Goal: Task Accomplishment & Management: Manage account settings

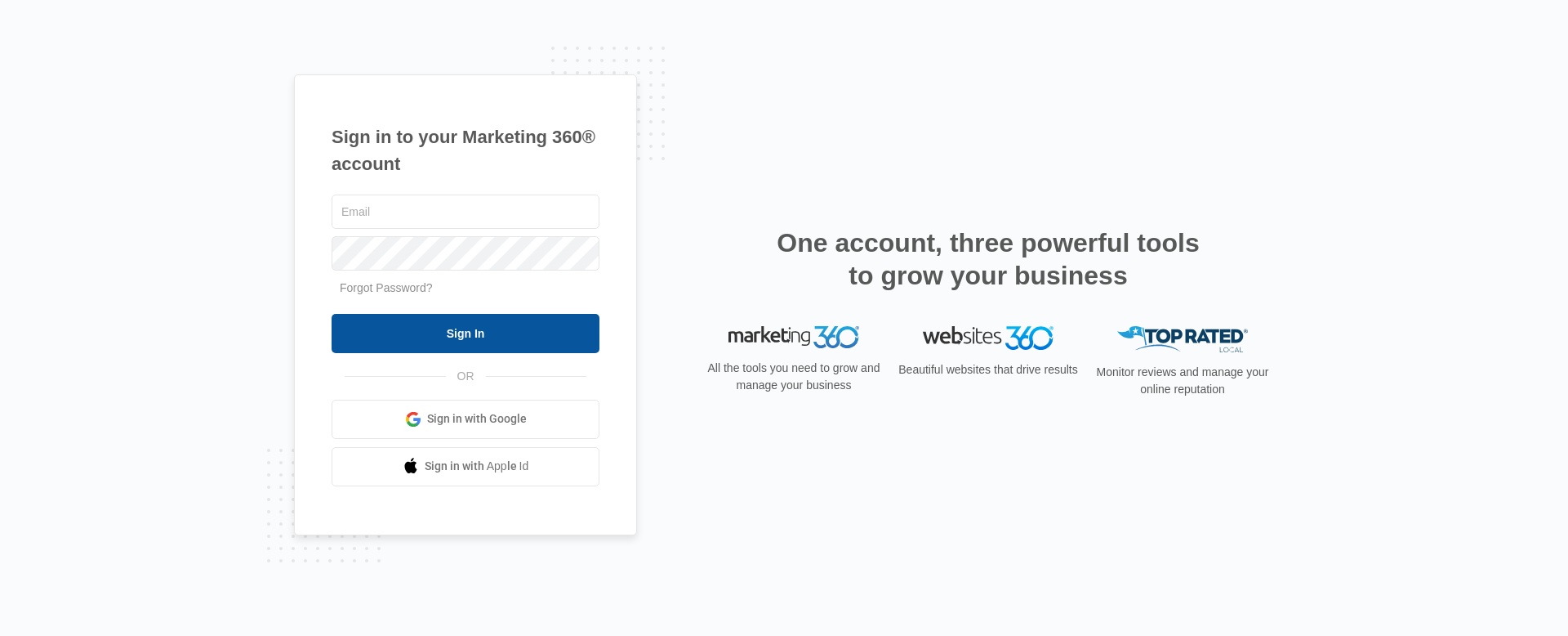
type input "[PERSON_NAME][EMAIL_ADDRESS][PERSON_NAME][DOMAIN_NAME]"
click at [450, 330] on input "Sign In" at bounding box center [465, 333] width 268 height 39
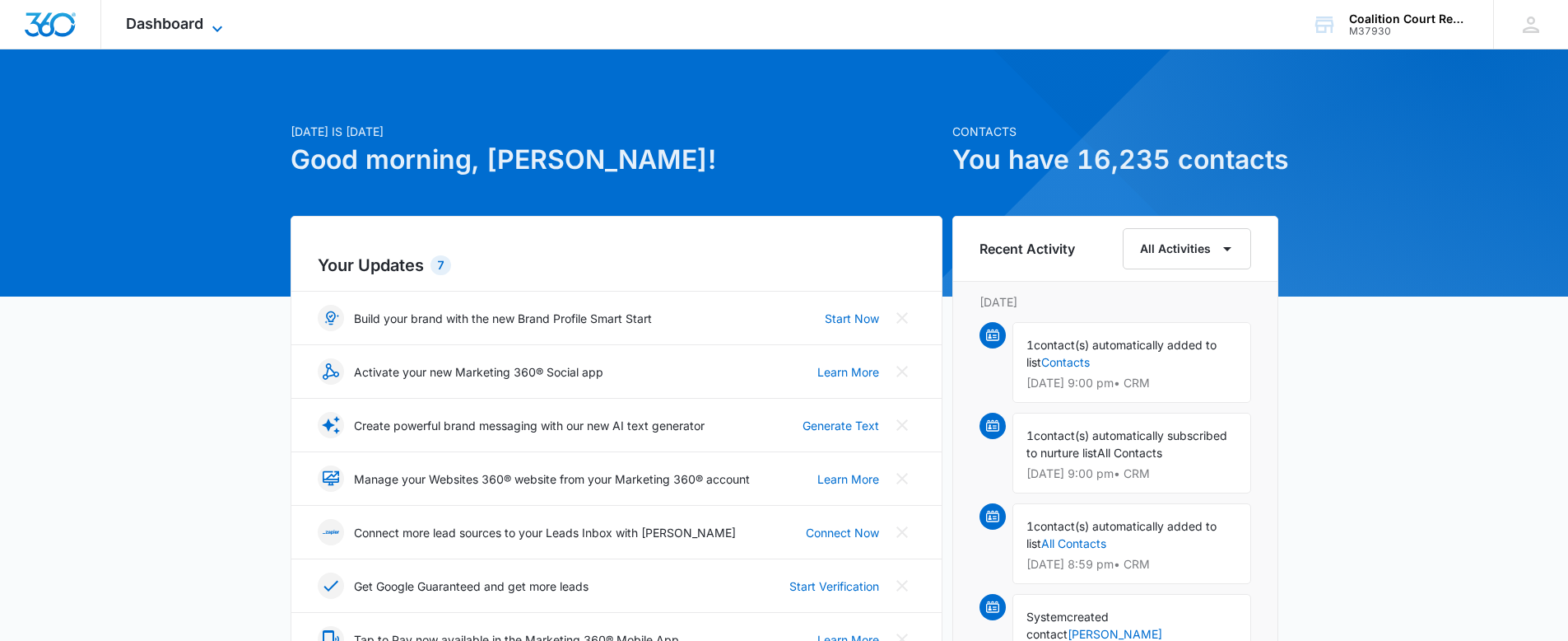
click at [173, 17] on span "Dashboard" at bounding box center [165, 23] width 78 height 17
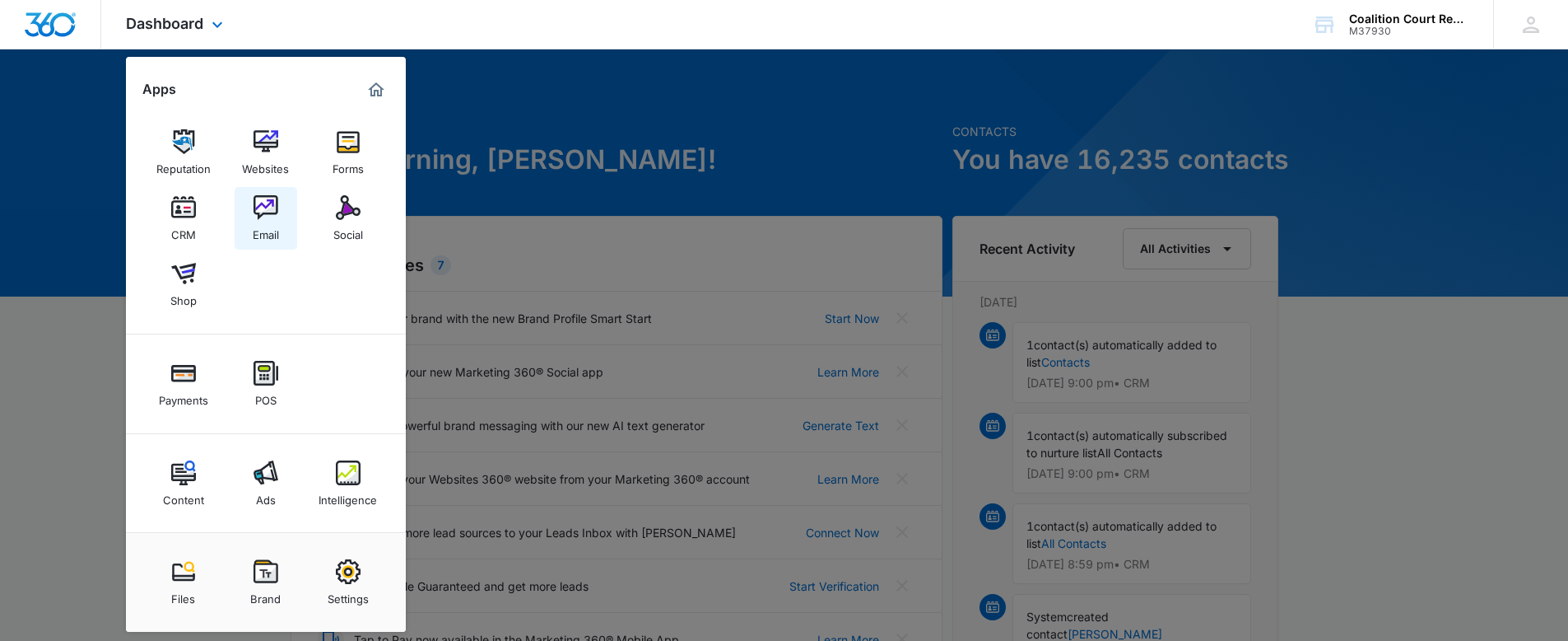
click at [273, 204] on img at bounding box center [265, 207] width 25 height 25
